Goal: Task Accomplishment & Management: Manage account settings

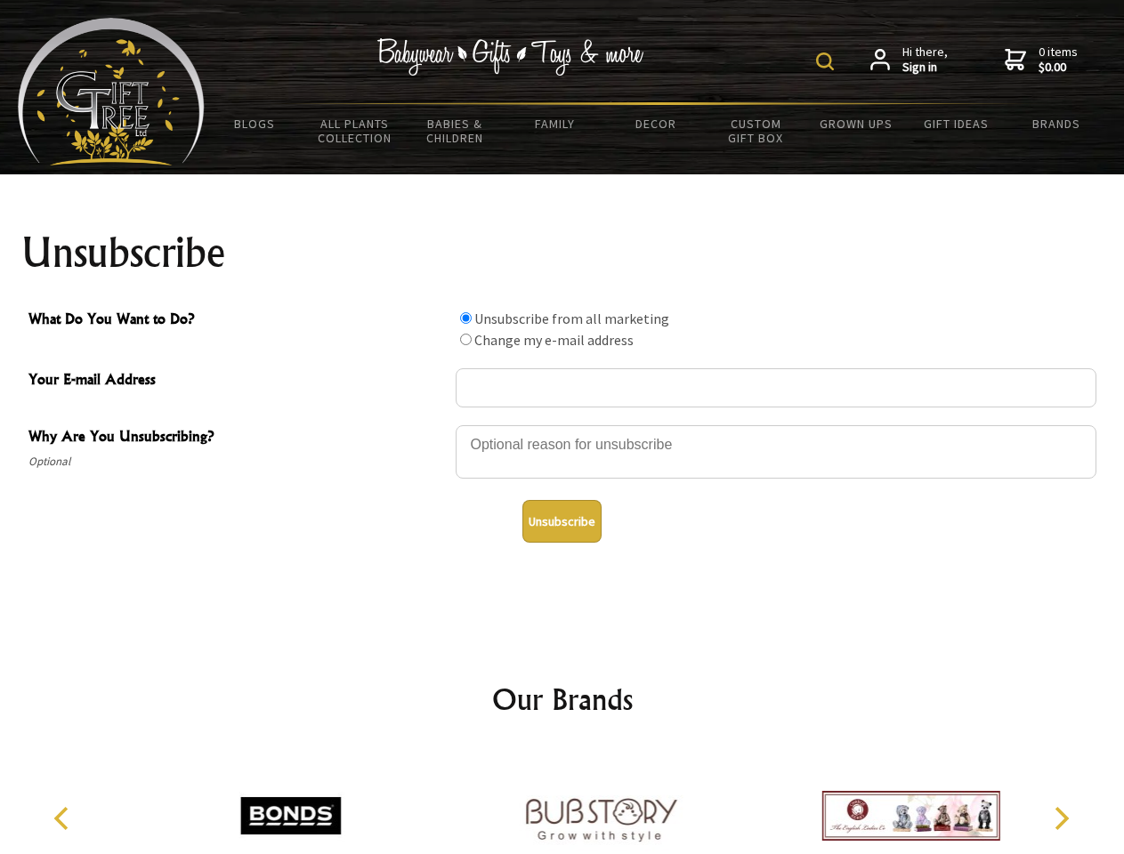
click at [828, 61] on img at bounding box center [825, 62] width 18 height 18
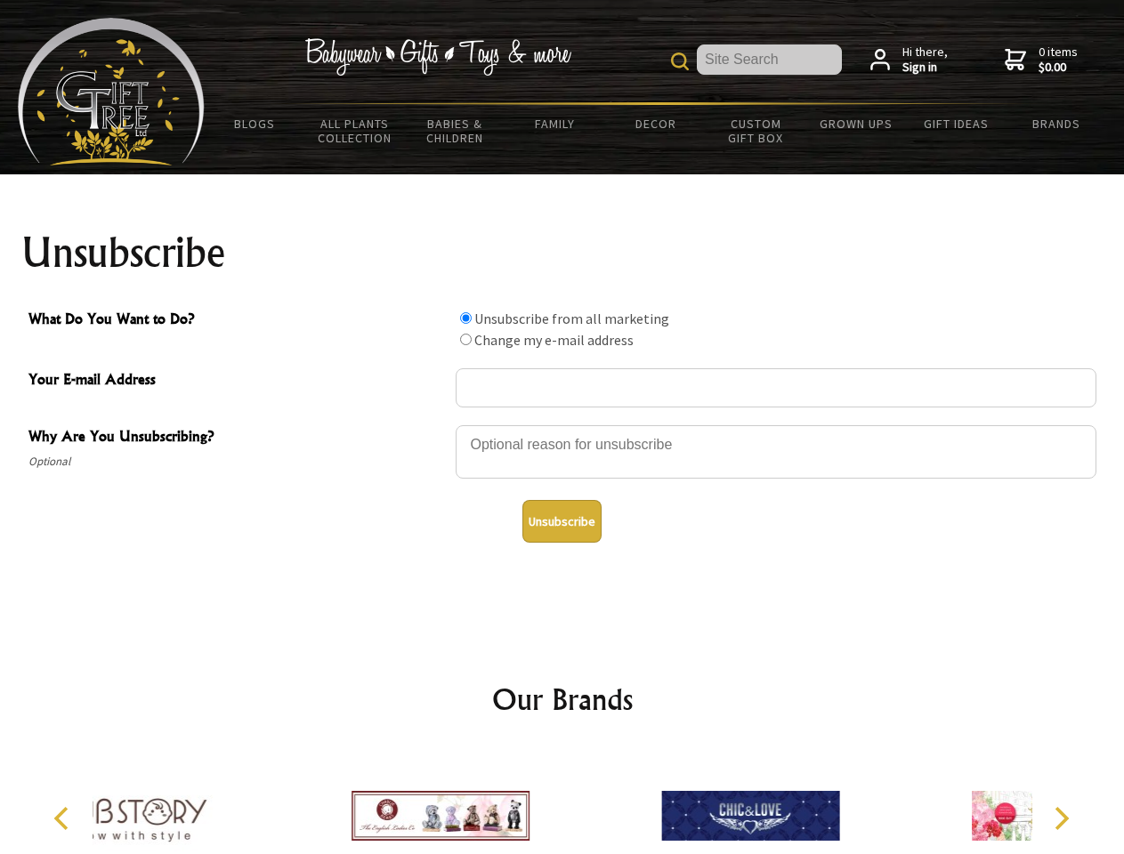
click at [563, 425] on div at bounding box center [776, 455] width 641 height 62
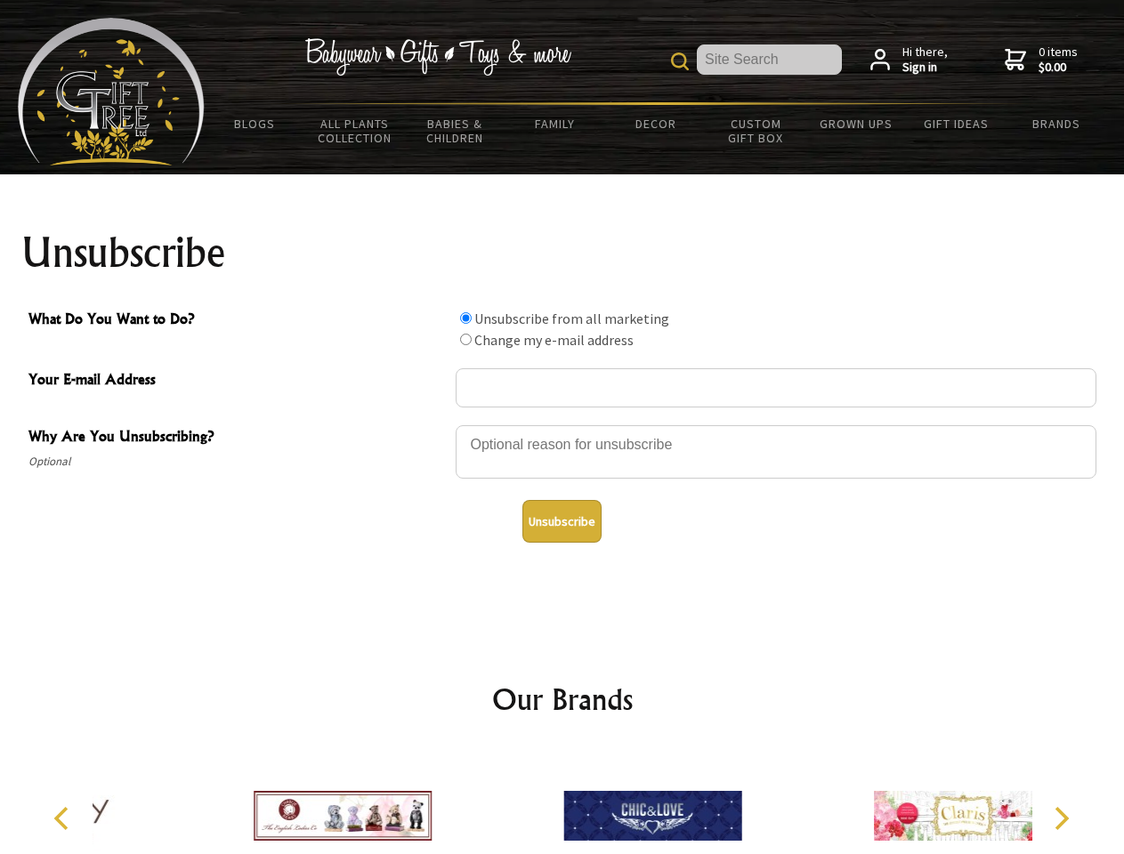
click at [466, 318] on input "What Do You Want to Do?" at bounding box center [466, 318] width 12 height 12
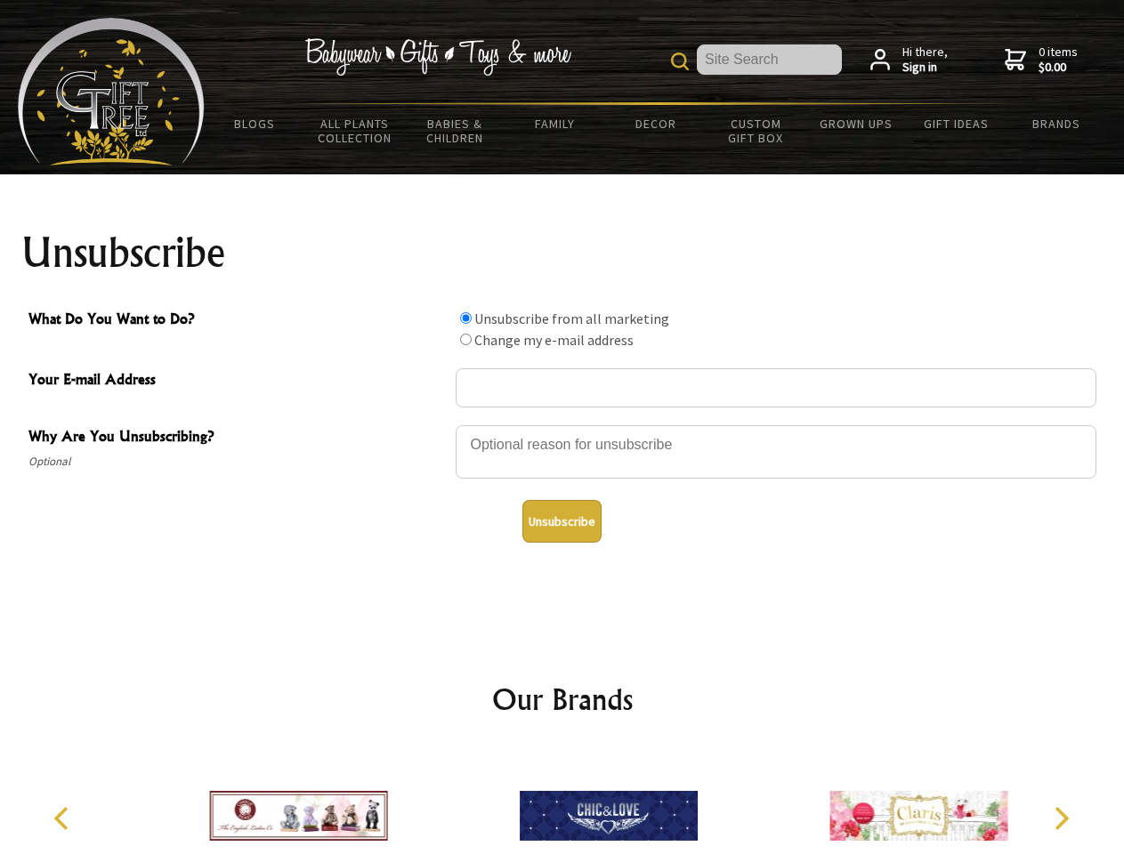
click at [466, 339] on input "What Do You Want to Do?" at bounding box center [466, 340] width 12 height 12
radio input "true"
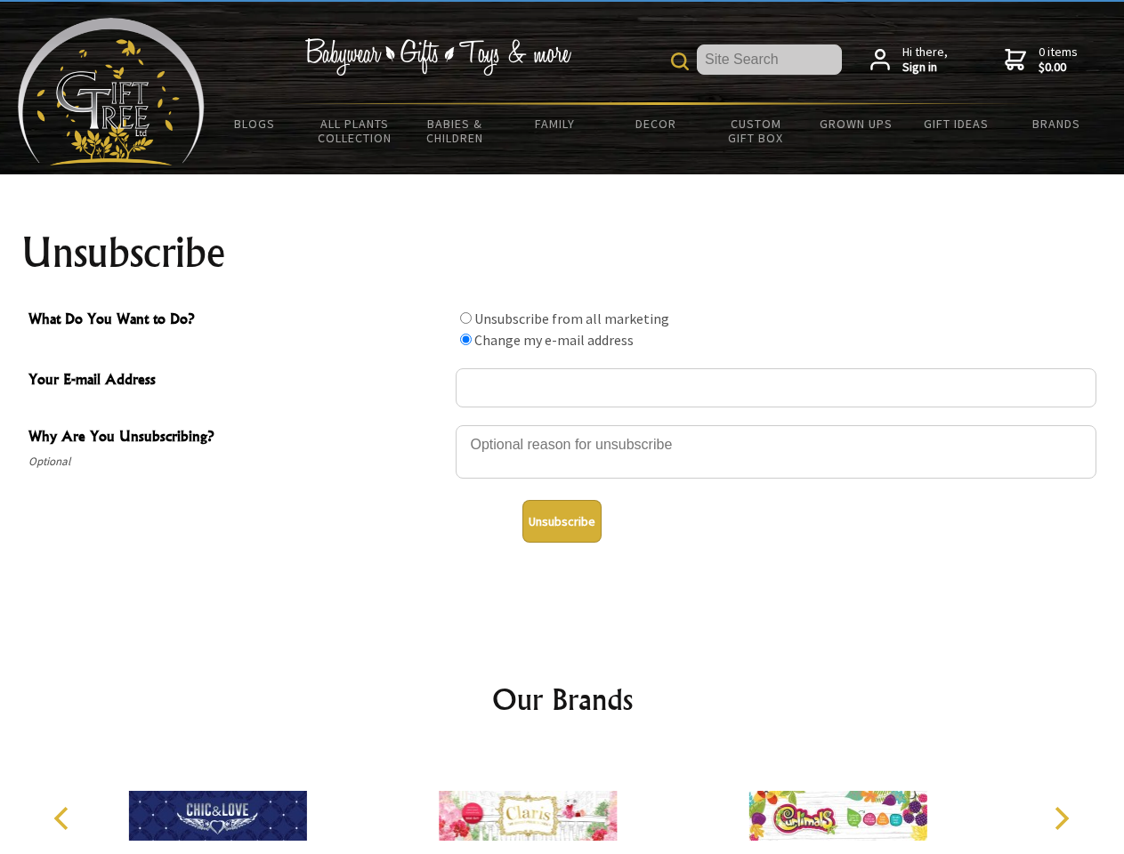
click at [562, 522] on button "Unsubscribe" at bounding box center [561, 521] width 79 height 43
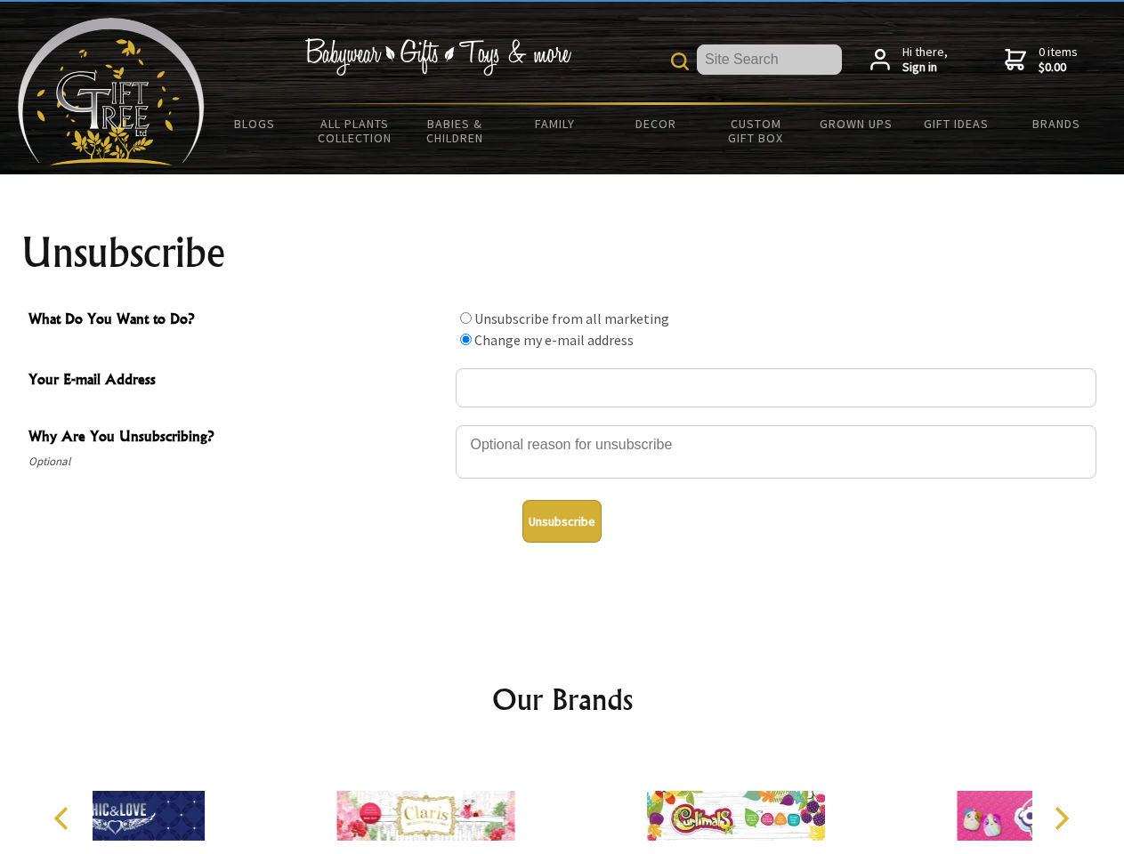
click at [581, 802] on div at bounding box center [736, 818] width 310 height 139
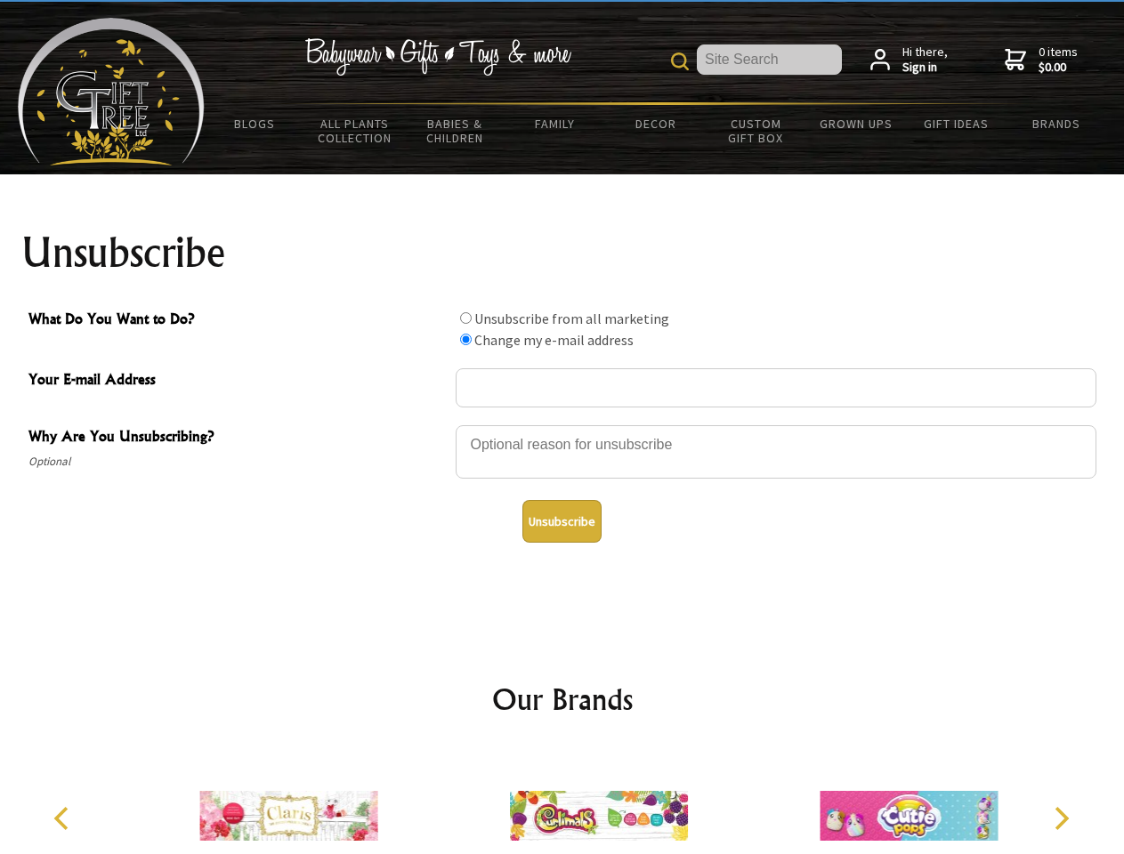
click at [64, 819] on icon "Previous" at bounding box center [63, 818] width 23 height 23
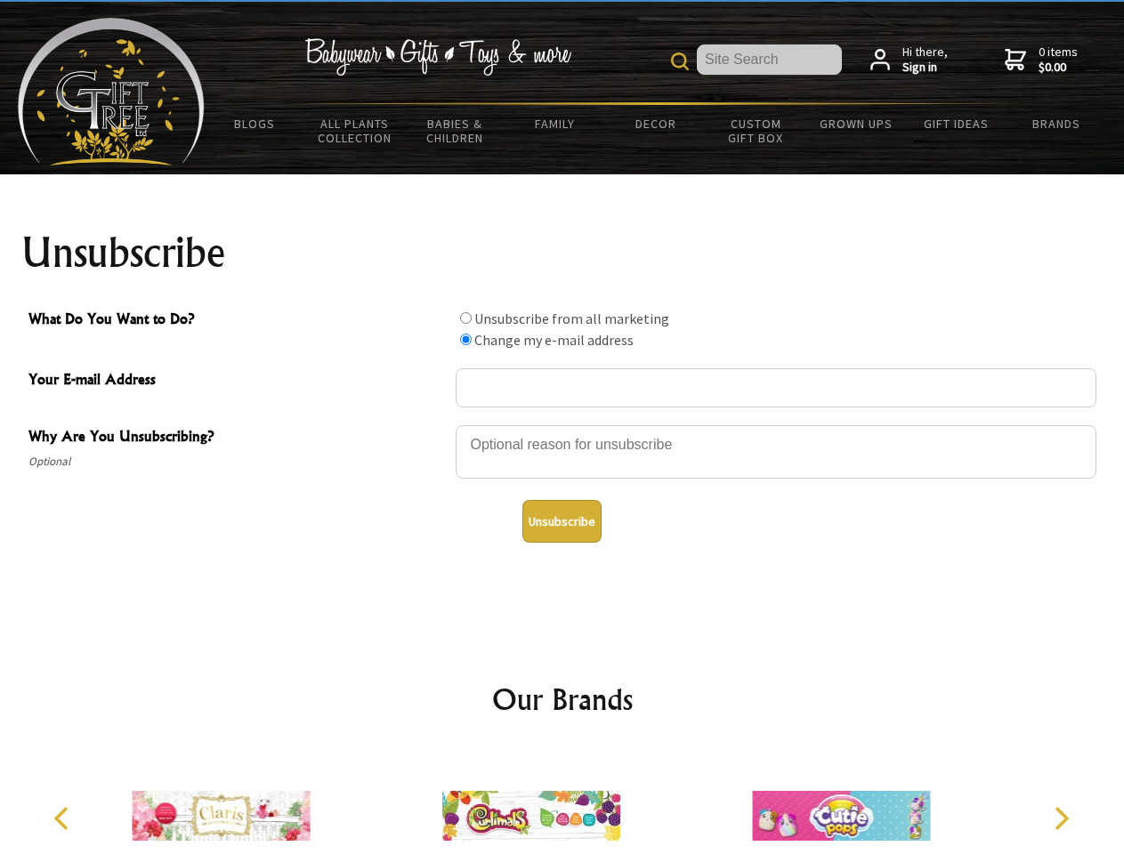
click at [1061, 819] on icon "Next" at bounding box center [1060, 818] width 23 height 23
